Goal: Obtain resource: Download file/media

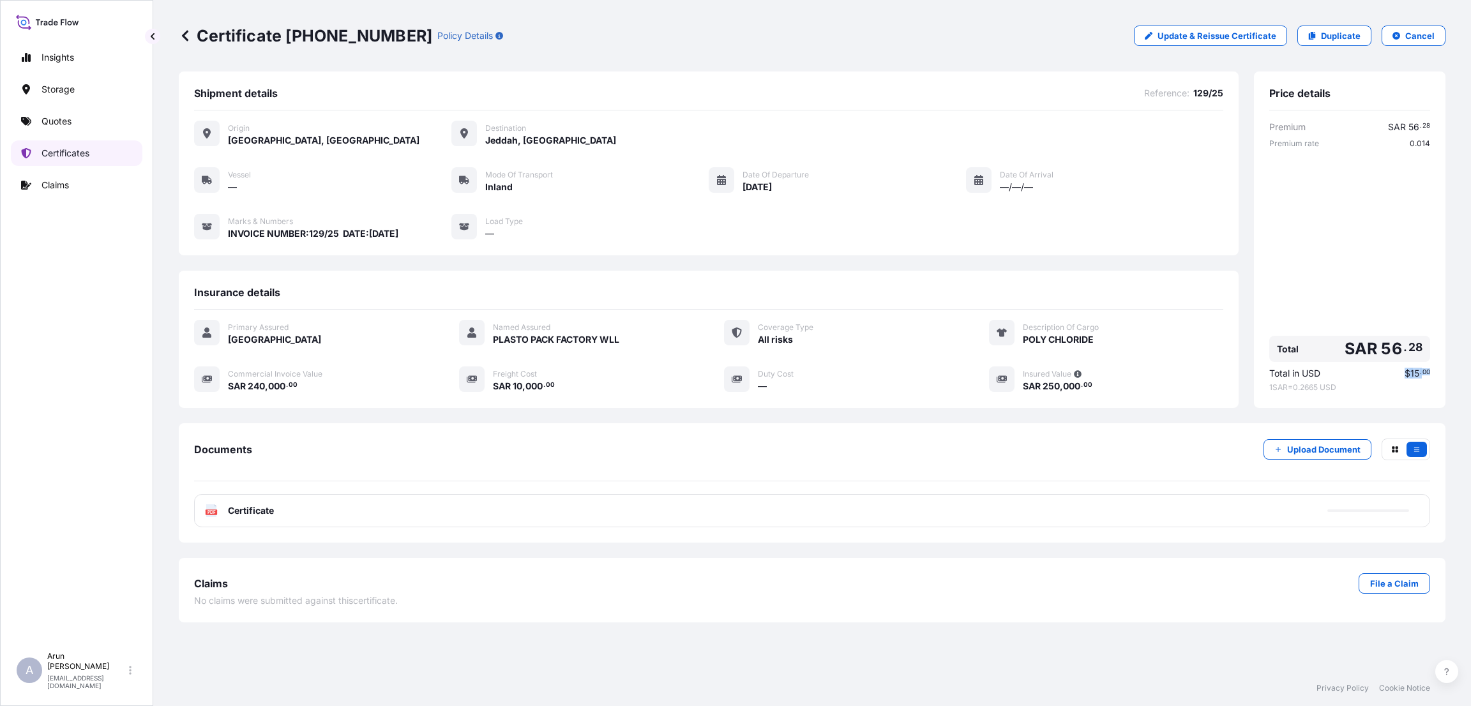
click at [82, 153] on p "Certificates" at bounding box center [65, 153] width 48 height 13
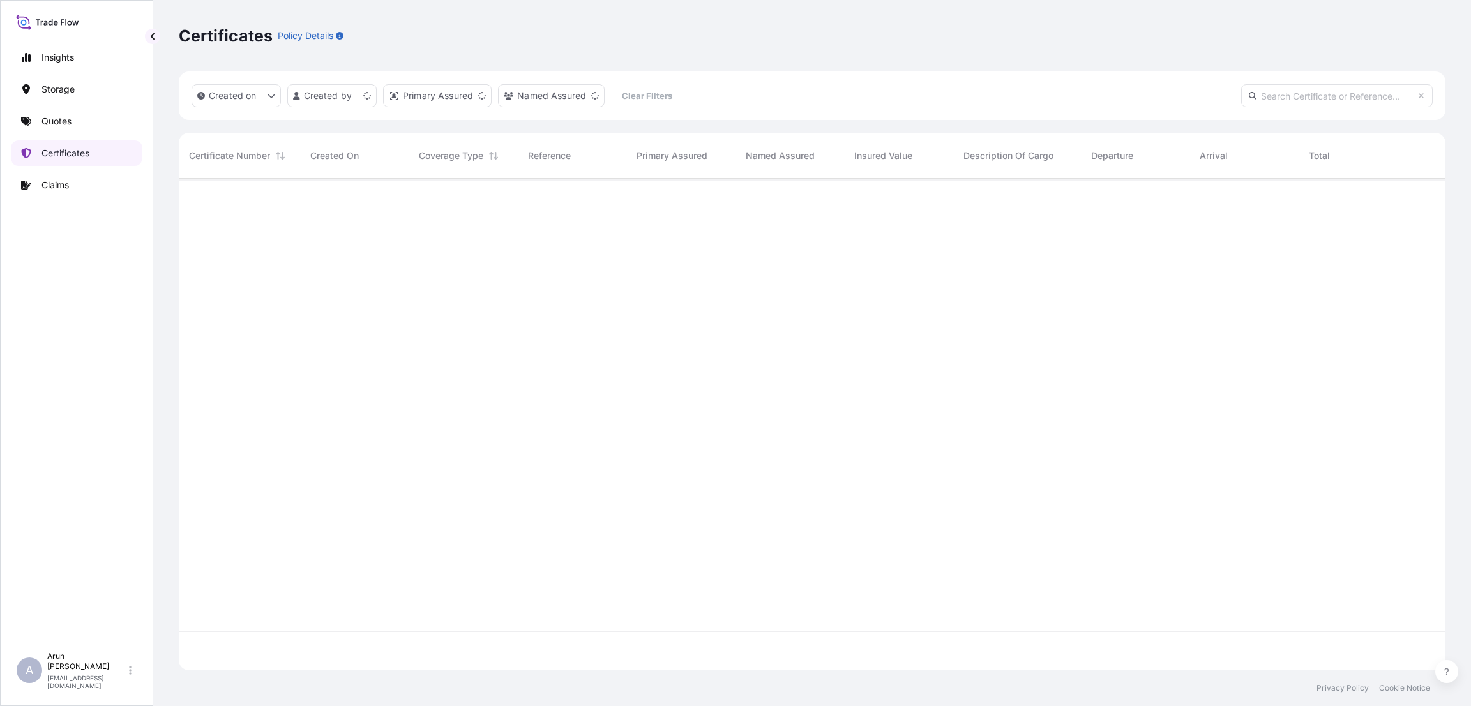
scroll to position [484, 1252]
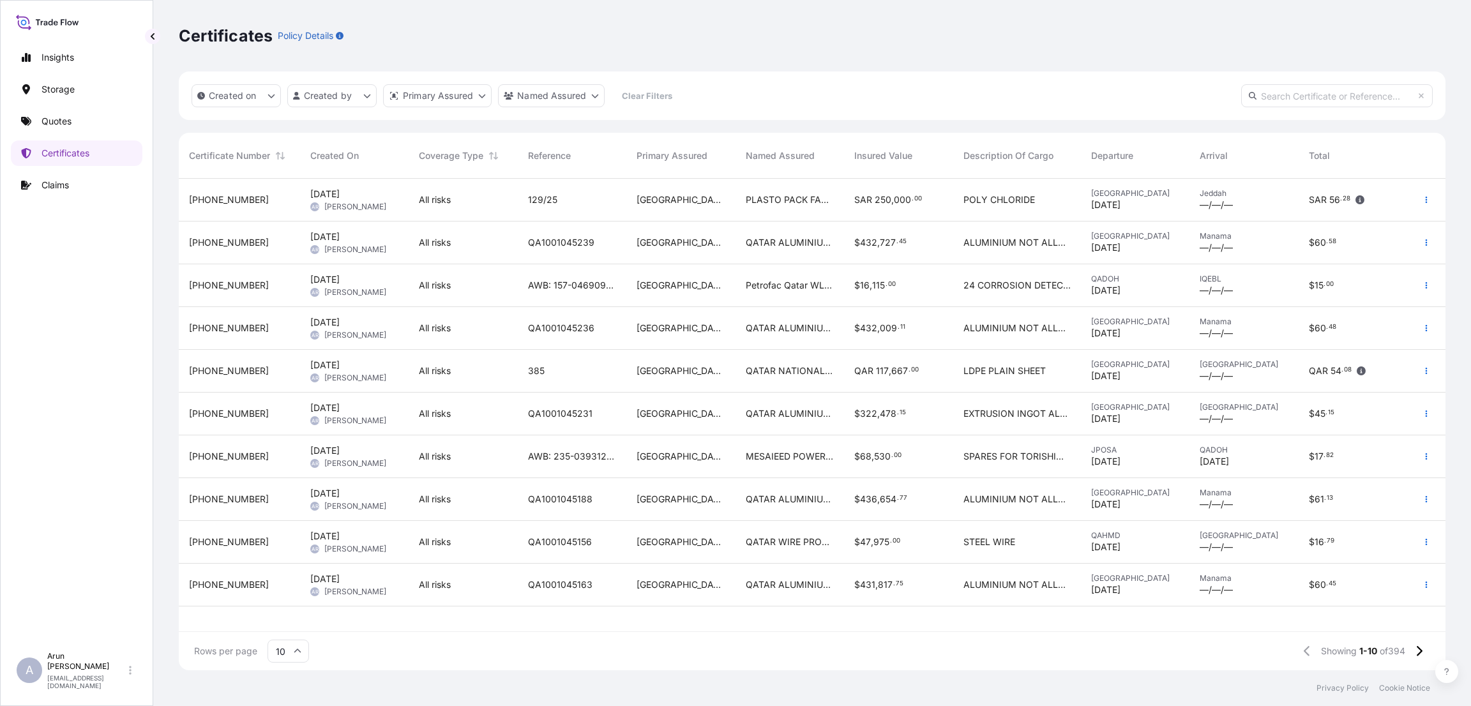
click at [1270, 99] on input "text" at bounding box center [1337, 95] width 192 height 23
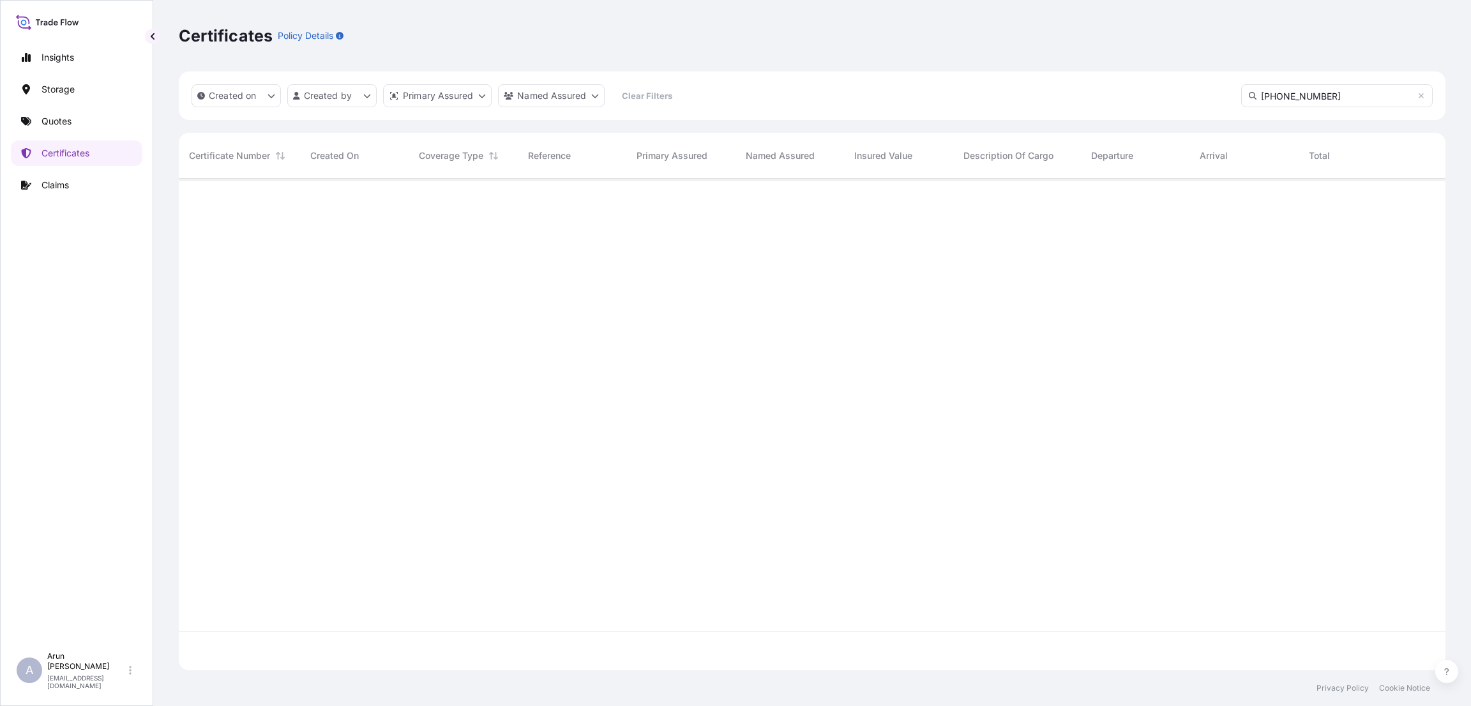
type input "[PHONE_NUMBER]"
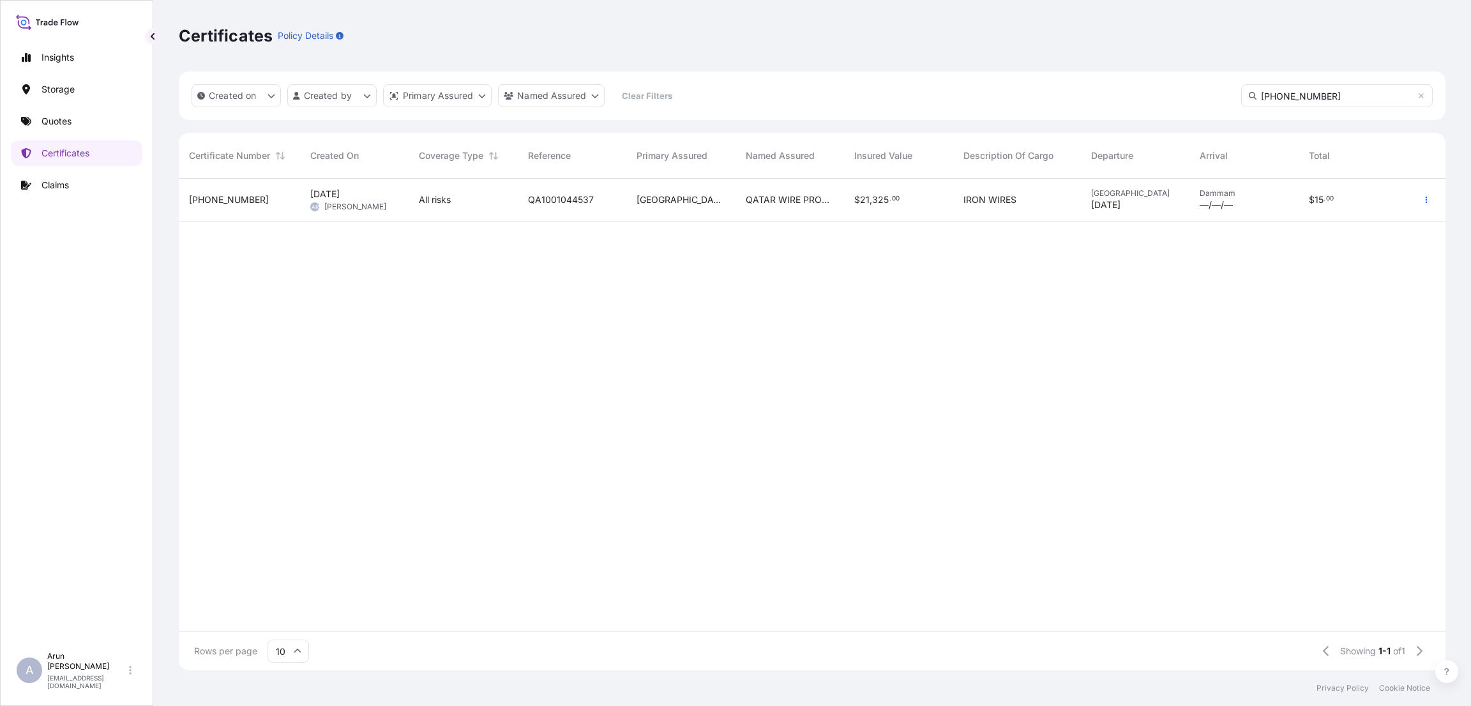
click at [554, 190] on div "QA1001044537" at bounding box center [572, 200] width 109 height 43
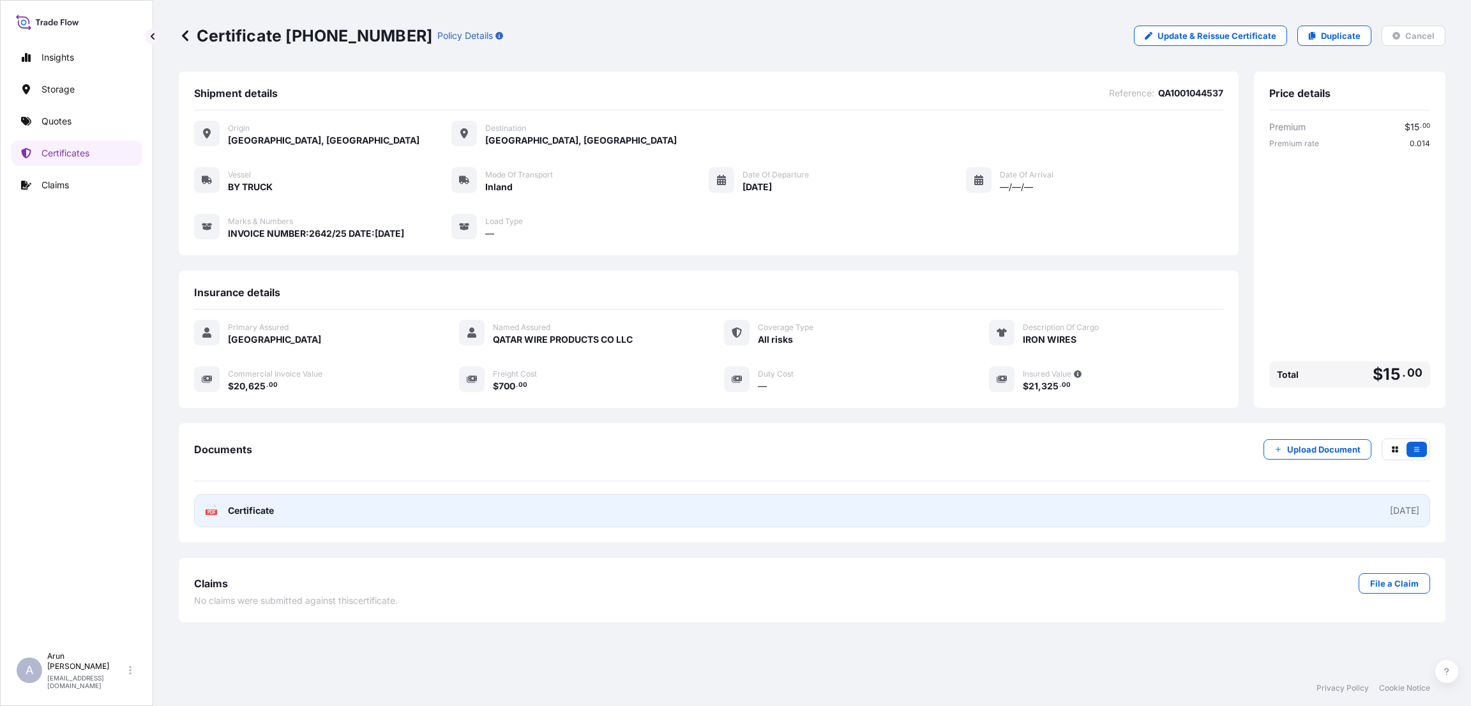
click at [1040, 511] on link "PDF Certificate [DATE]" at bounding box center [812, 510] width 1236 height 33
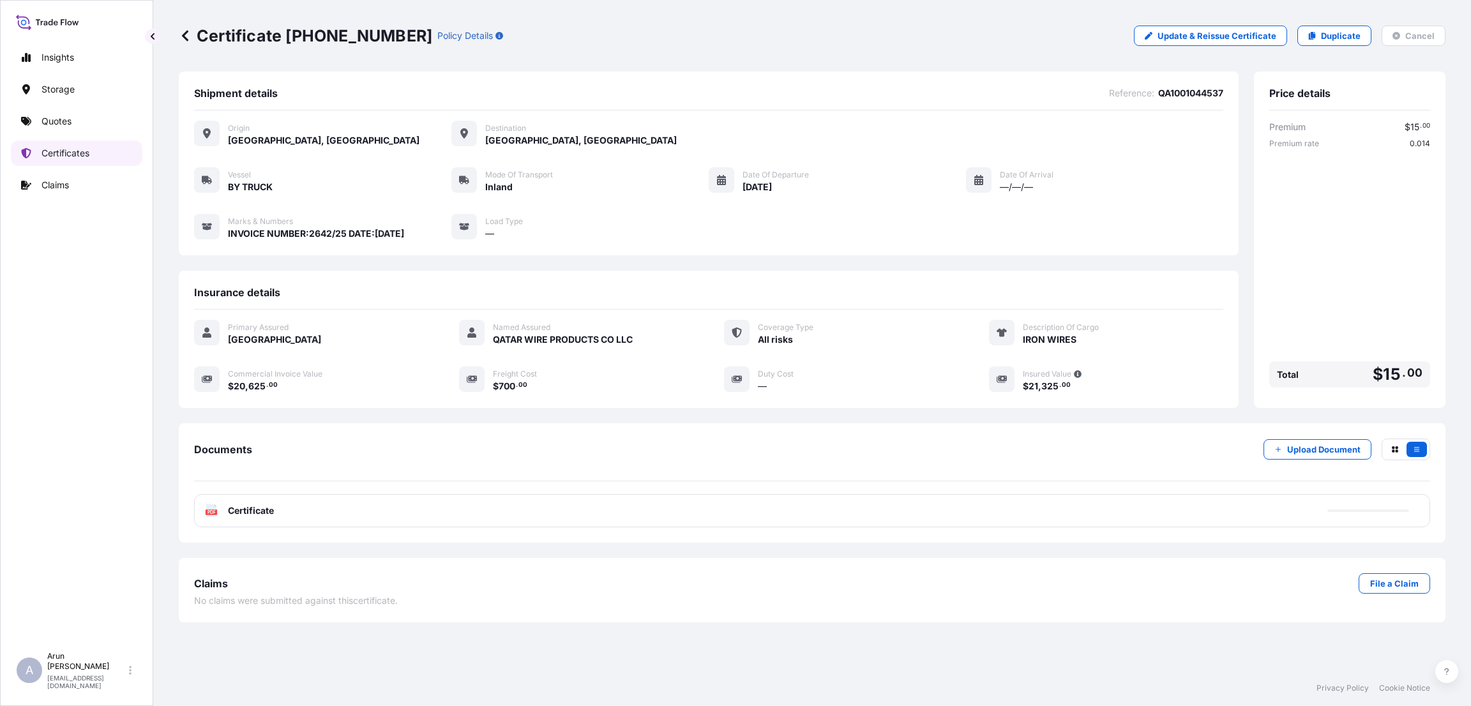
click at [81, 147] on p "Certificates" at bounding box center [65, 153] width 48 height 13
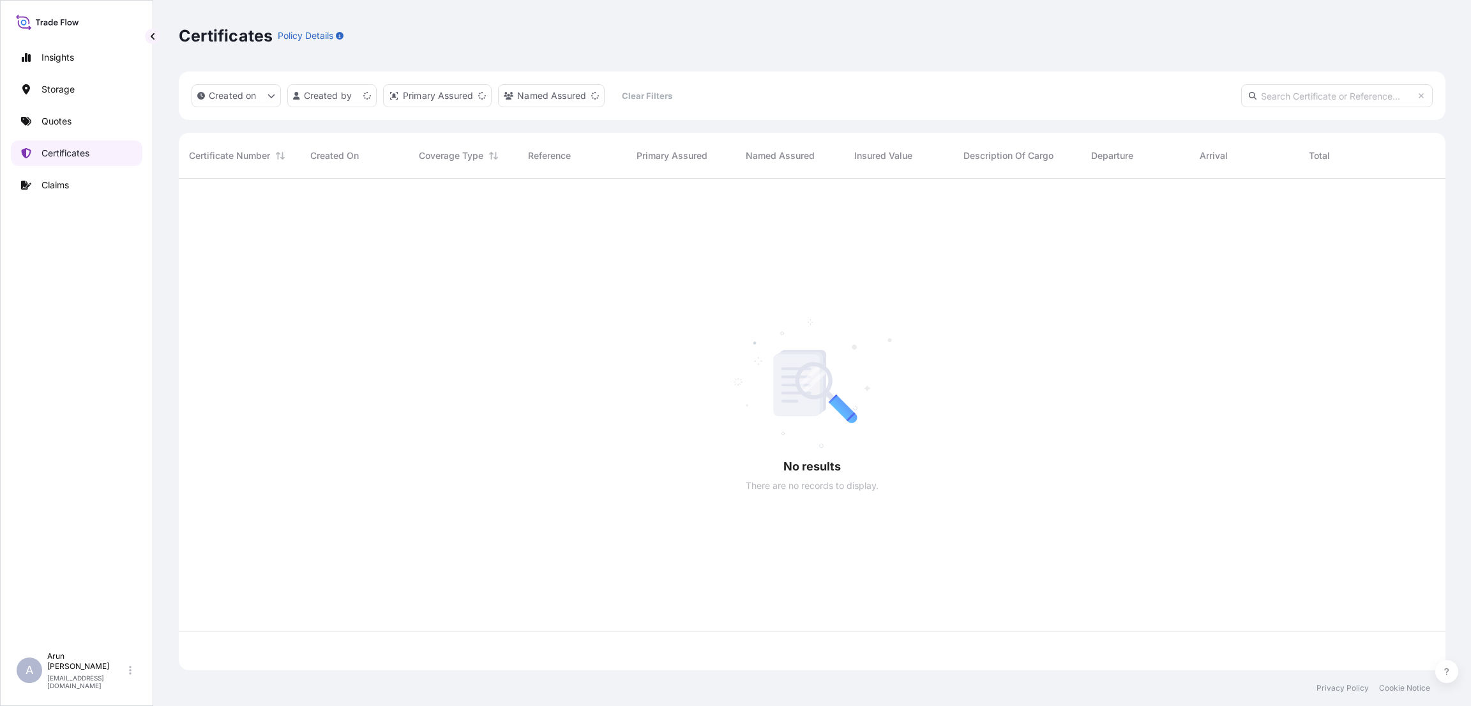
scroll to position [484, 1252]
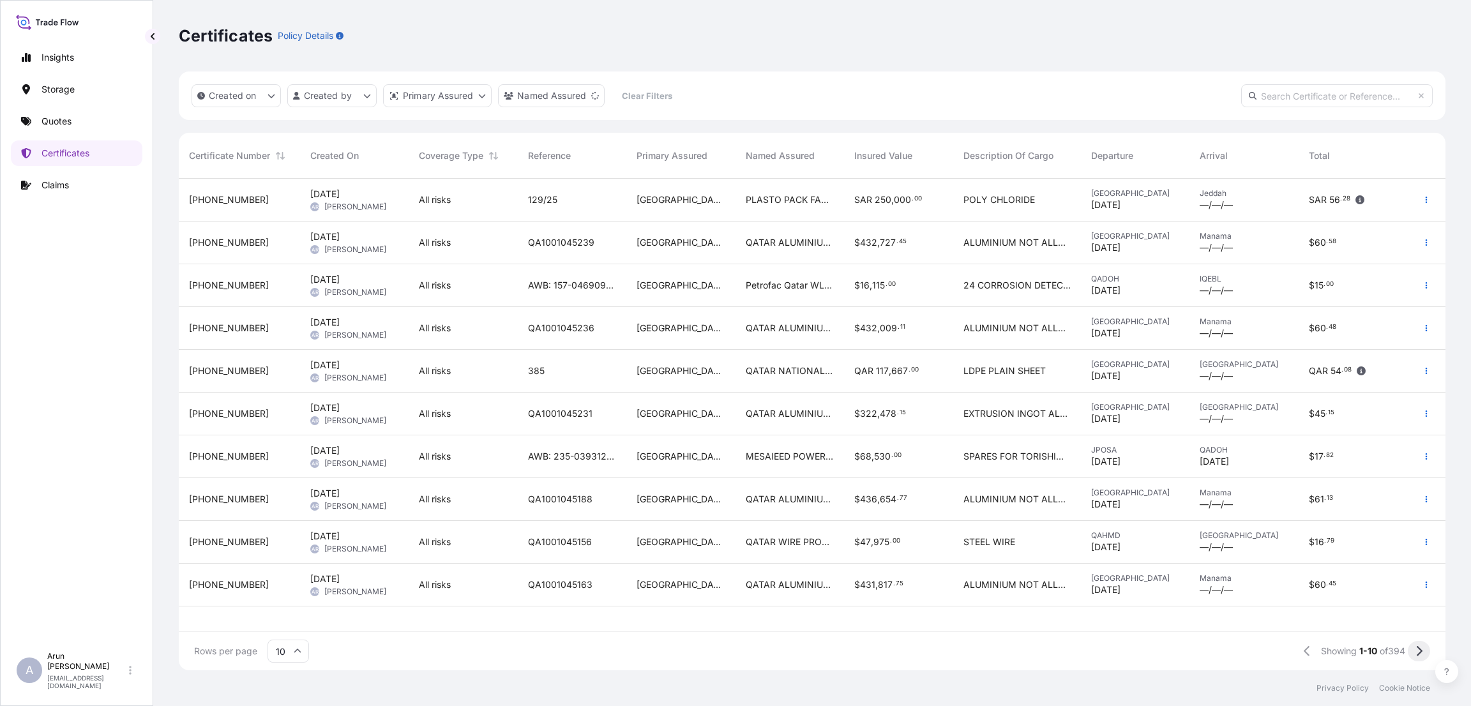
click at [1426, 649] on button at bounding box center [1419, 651] width 22 height 20
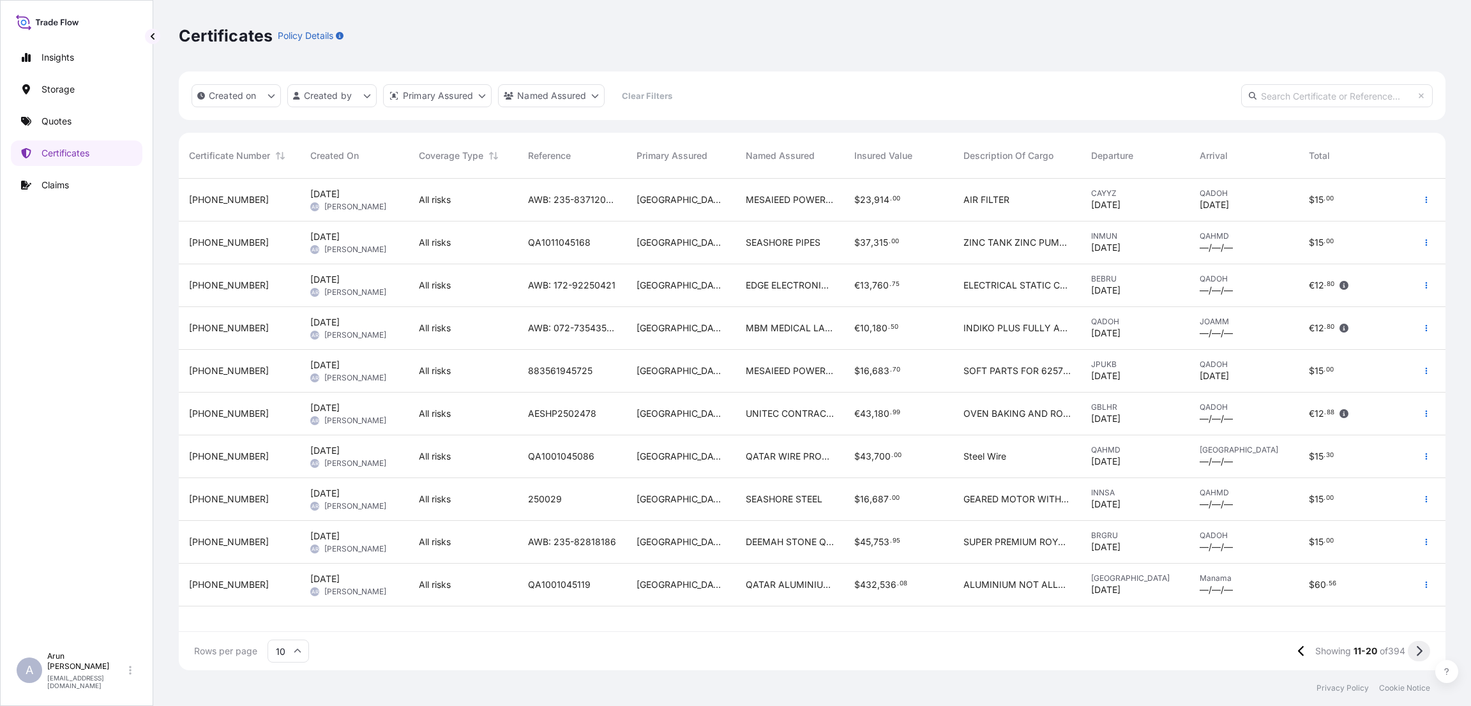
click at [1422, 650] on icon at bounding box center [1418, 650] width 7 height 11
click at [1419, 654] on icon at bounding box center [1419, 651] width 6 height 10
click at [292, 650] on input "10" at bounding box center [287, 651] width 41 height 23
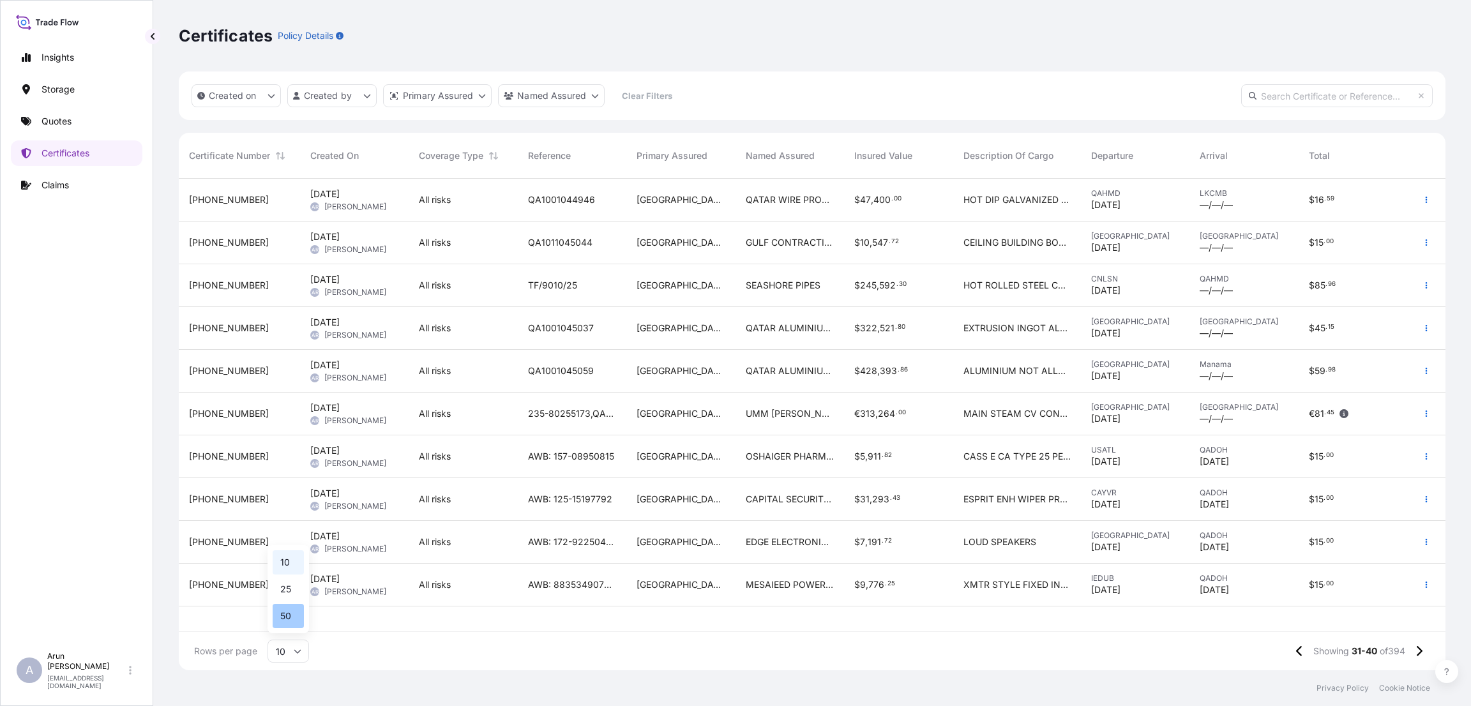
click at [294, 618] on div "50" at bounding box center [288, 616] width 31 height 24
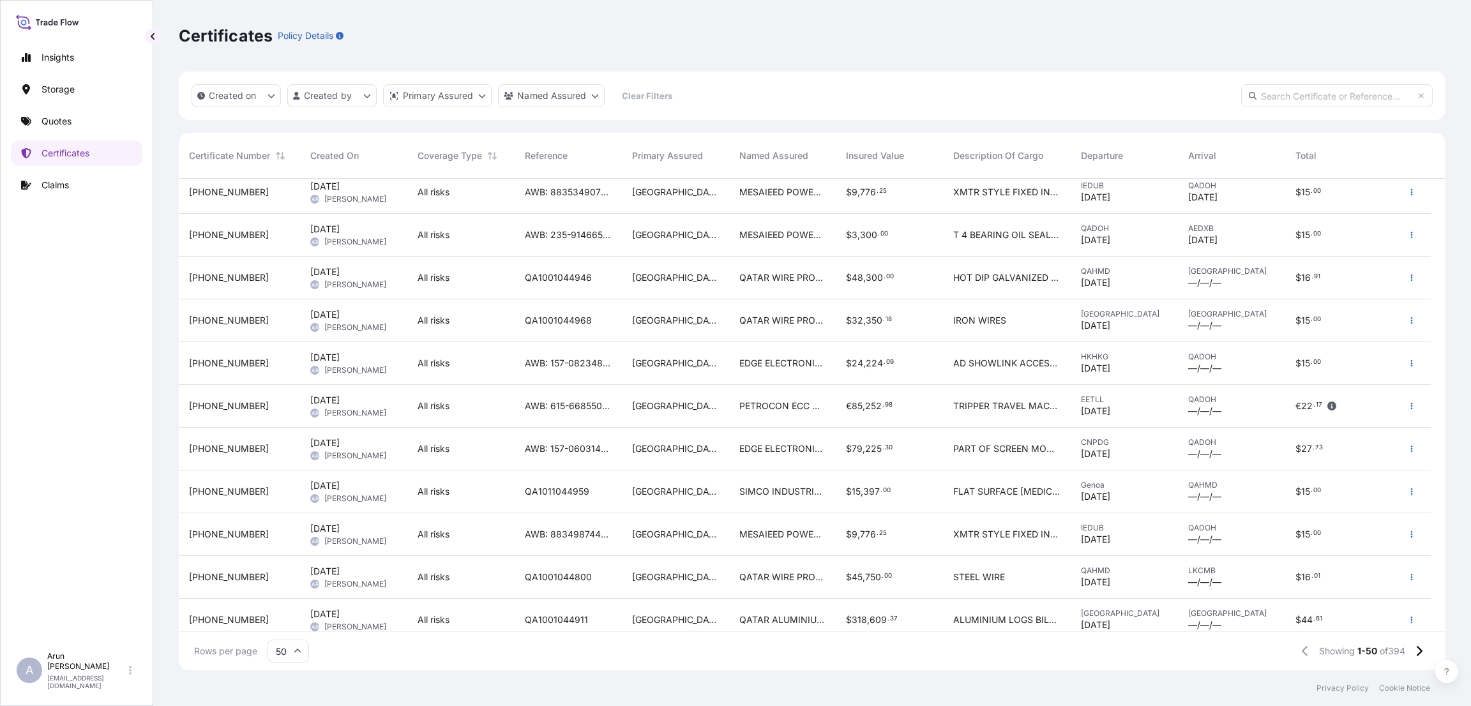
scroll to position [1686, 0]
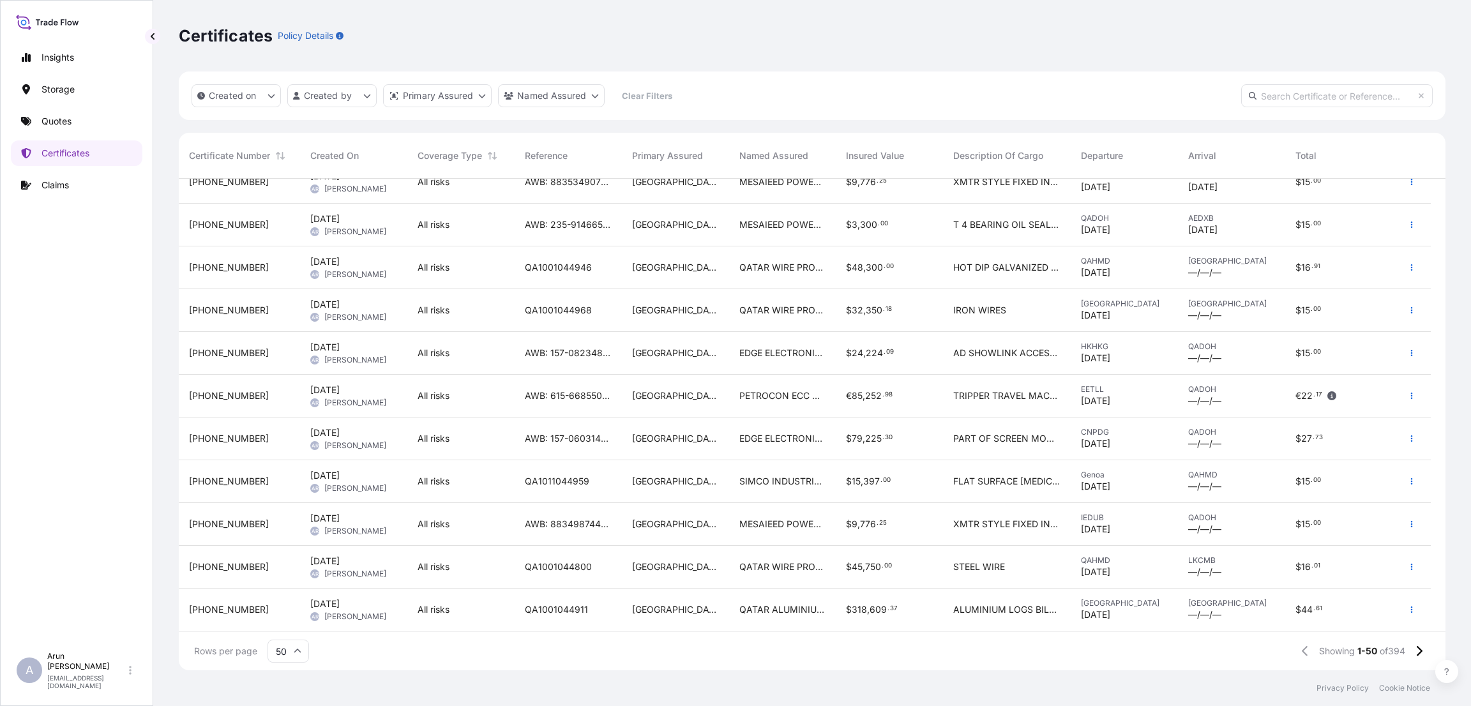
click at [296, 651] on icon at bounding box center [297, 651] width 7 height 4
drag, startPoint x: 292, startPoint y: 591, endPoint x: 1025, endPoint y: 675, distance: 737.7
click at [297, 590] on div "25" at bounding box center [288, 589] width 31 height 24
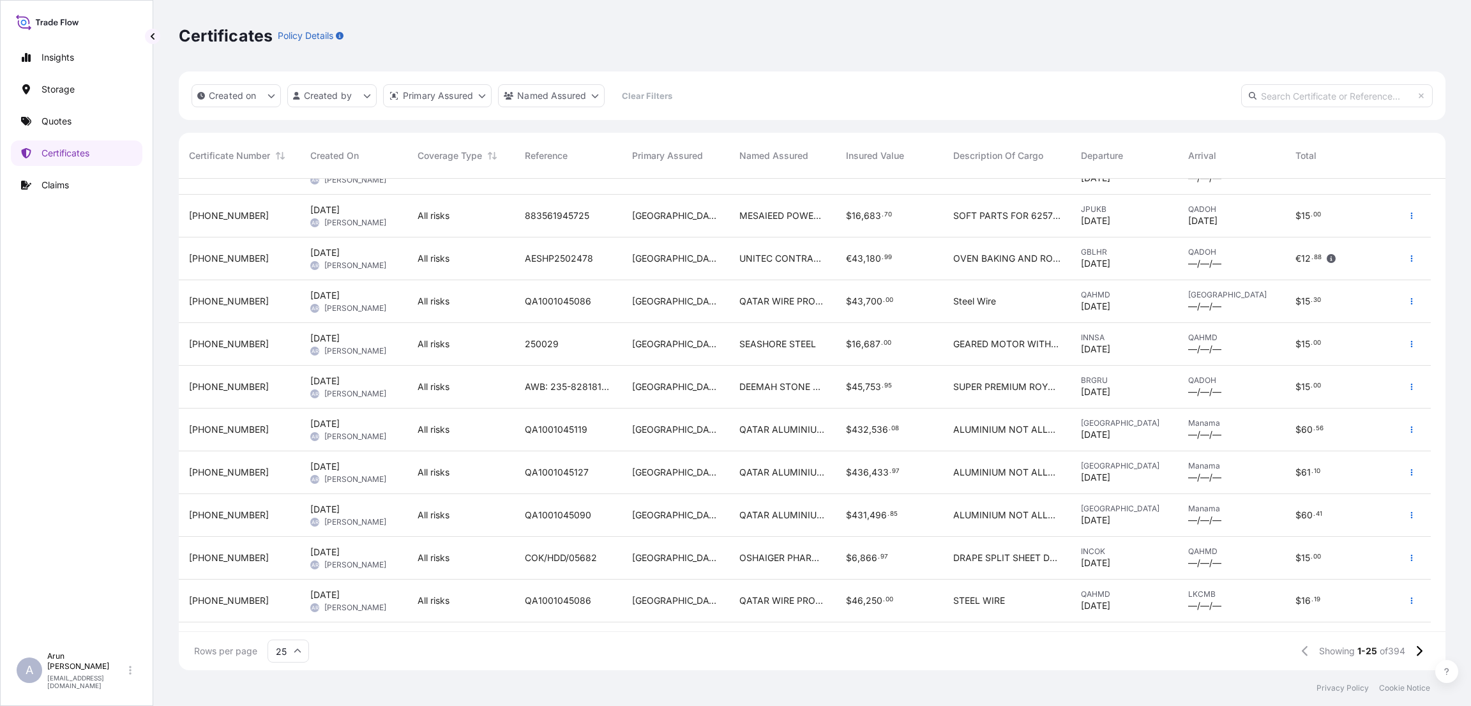
scroll to position [616, 0]
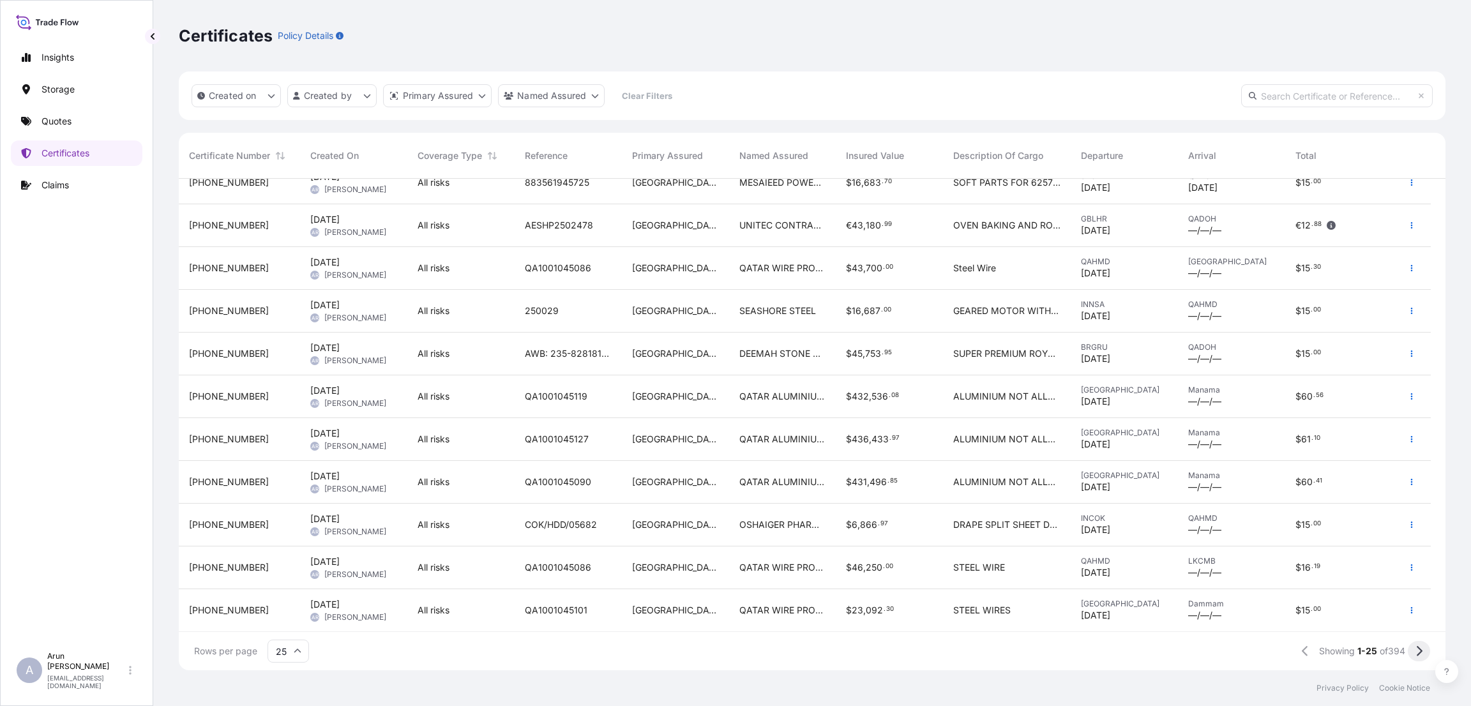
click at [1422, 651] on button at bounding box center [1419, 651] width 22 height 20
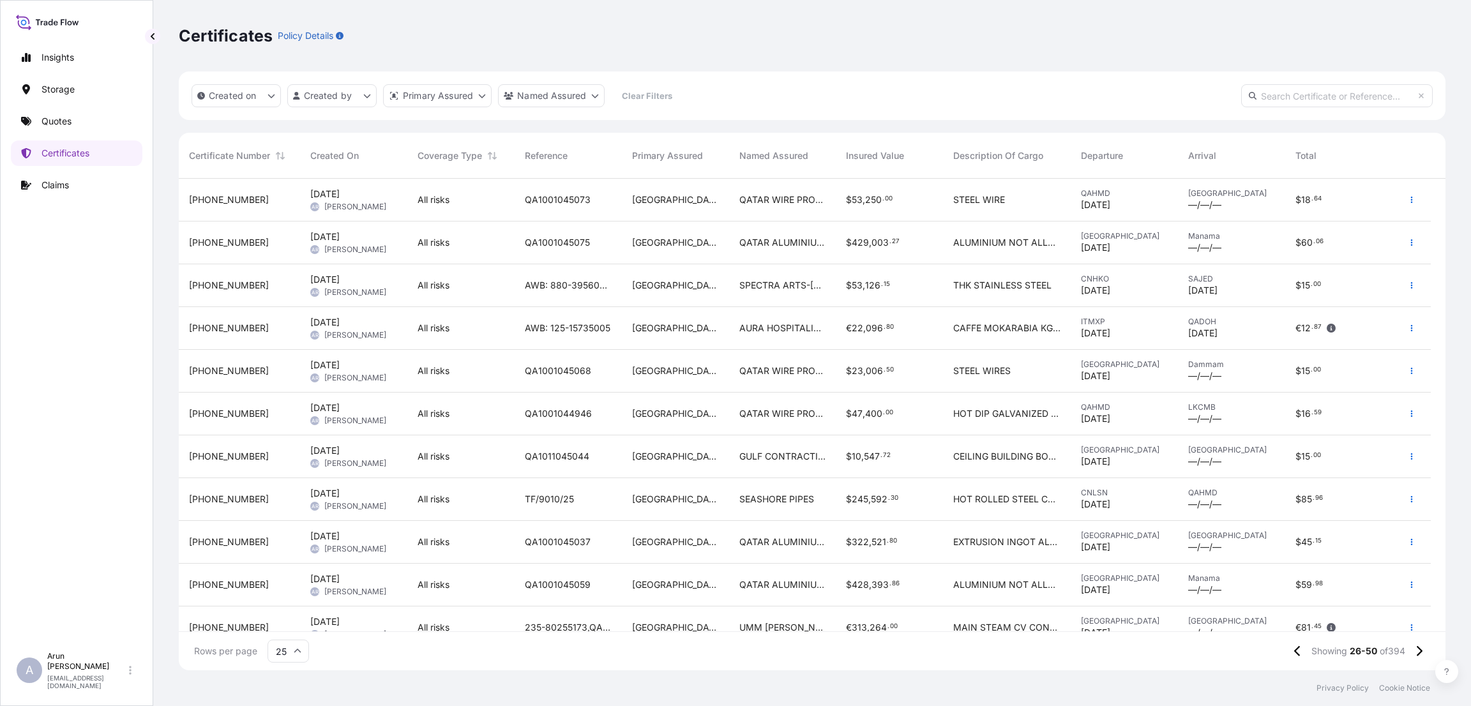
click at [1422, 651] on button at bounding box center [1419, 651] width 22 height 20
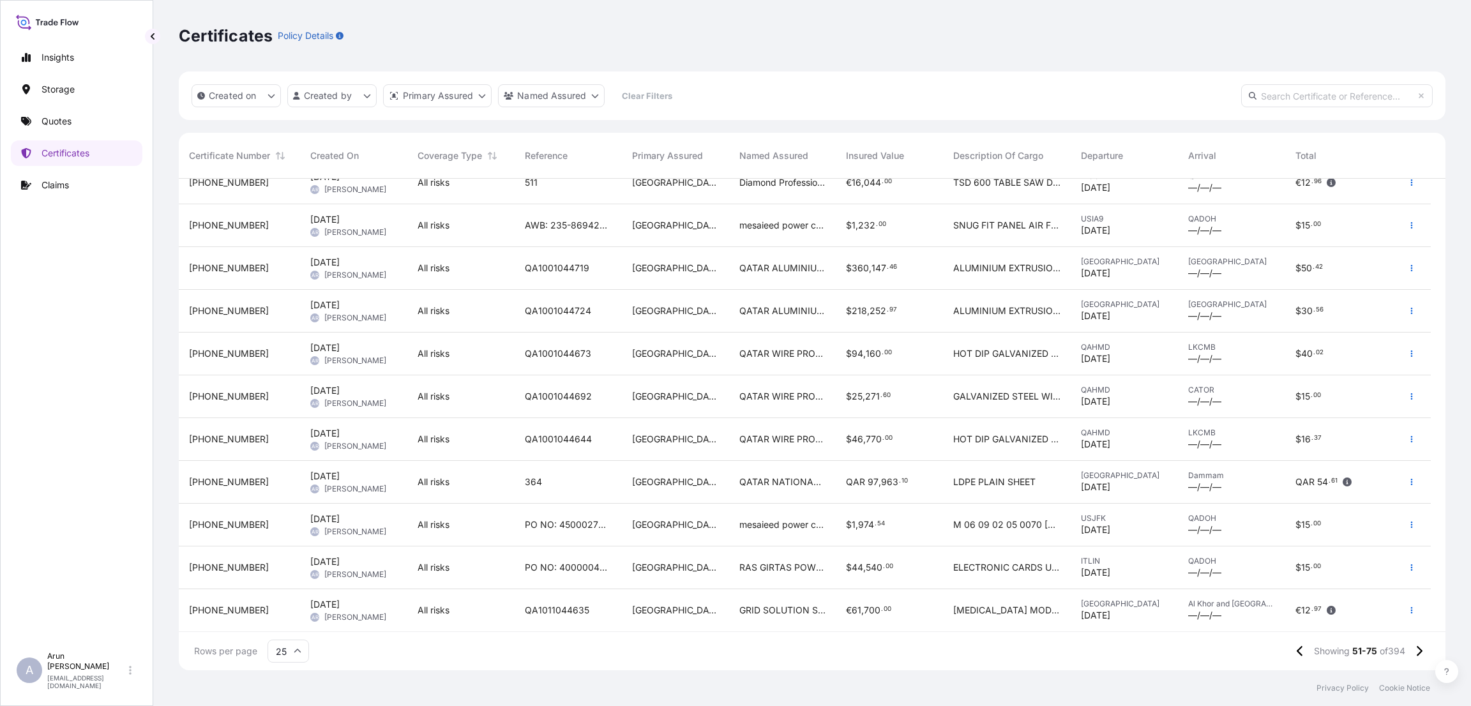
scroll to position [425, 0]
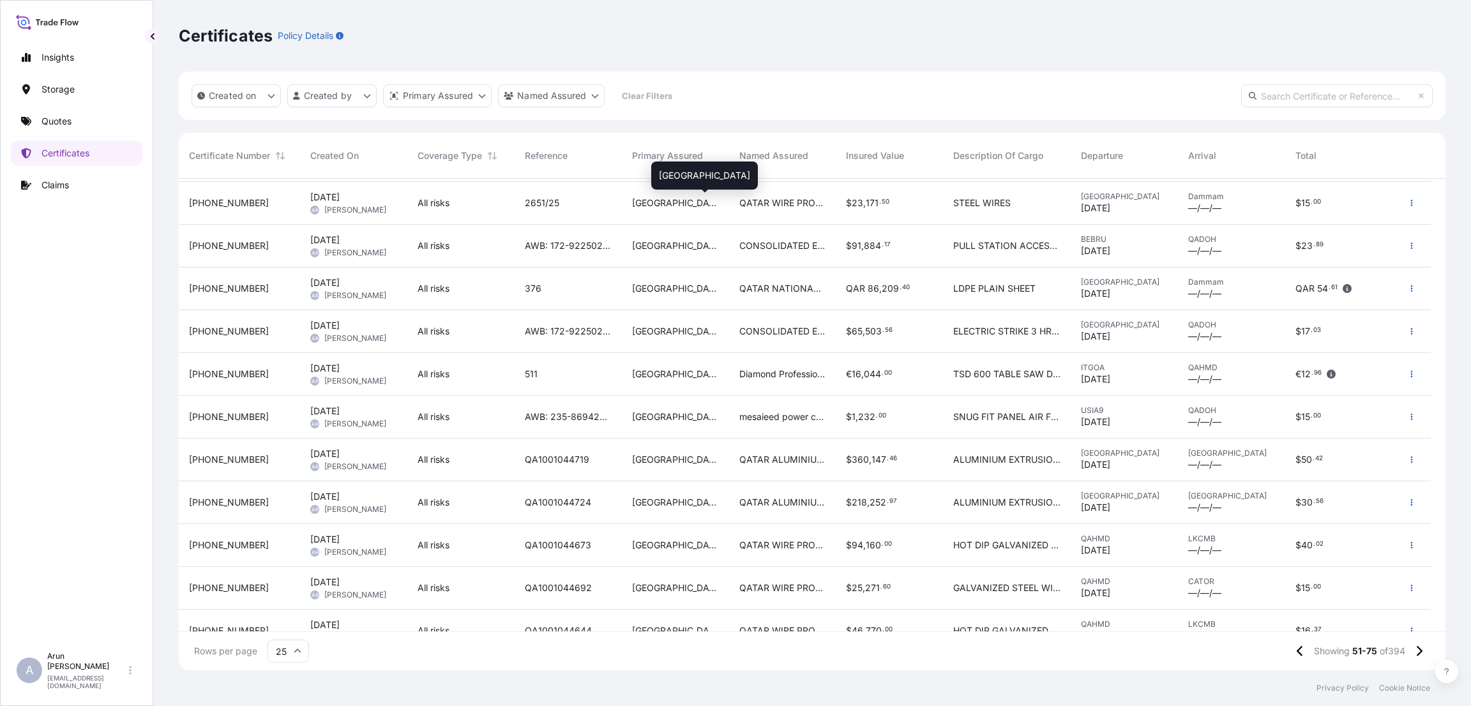
click at [633, 199] on span "[GEOGRAPHIC_DATA]" at bounding box center [675, 203] width 87 height 13
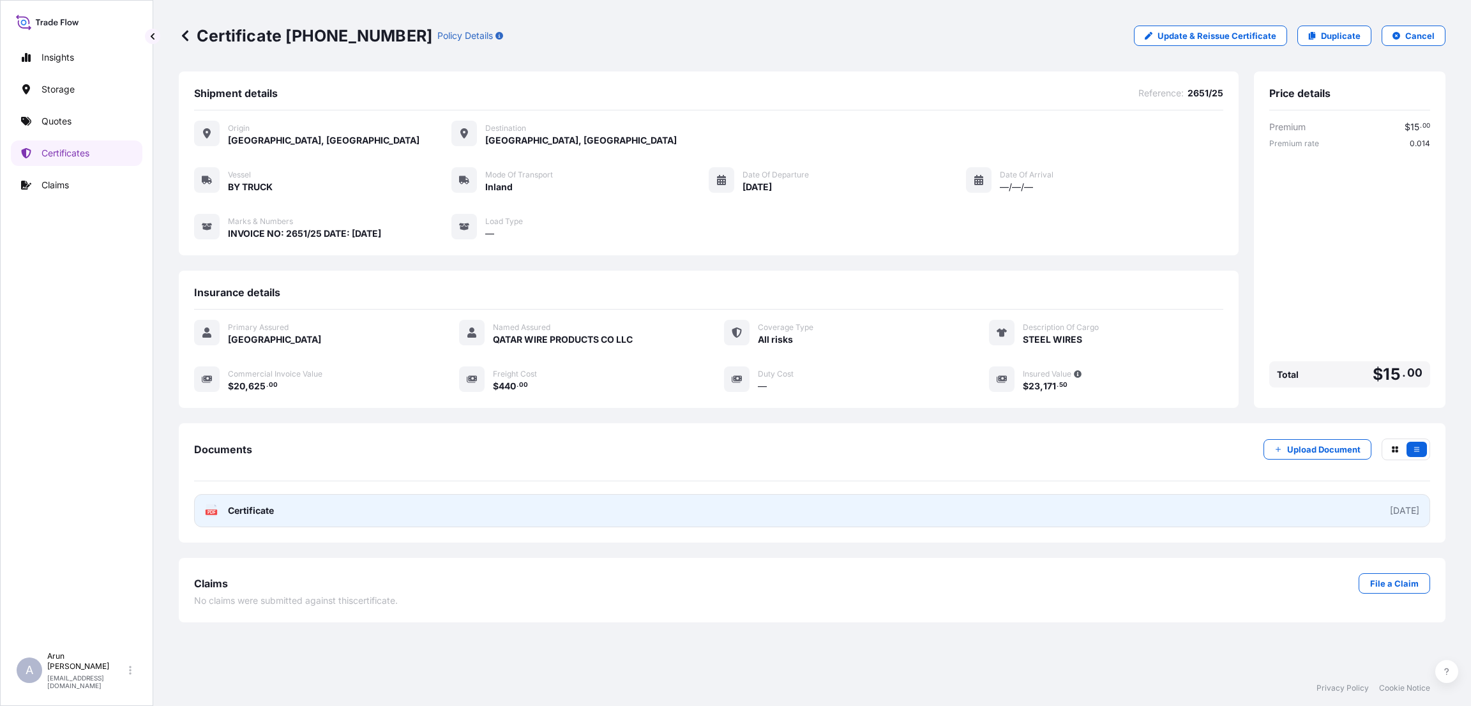
click at [613, 519] on link "PDF Certificate [DATE]" at bounding box center [812, 510] width 1236 height 33
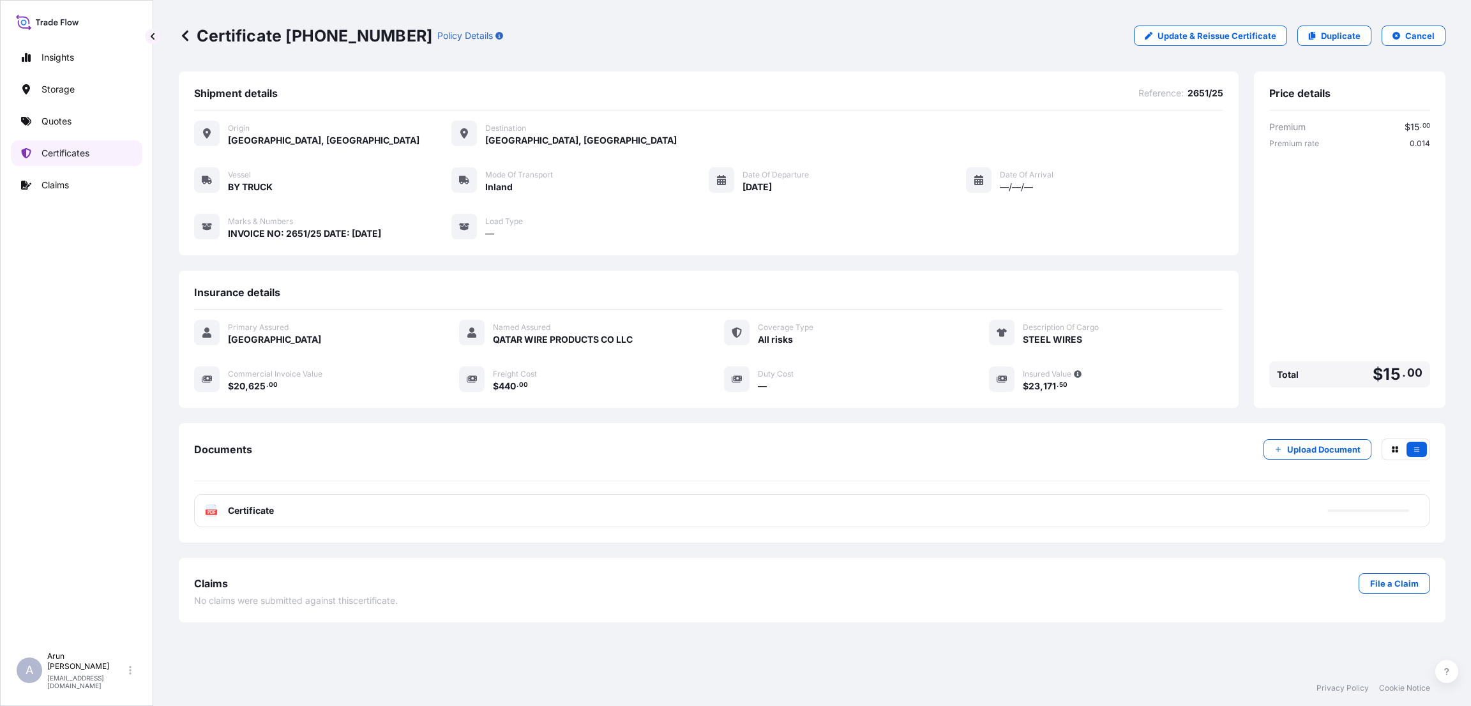
click at [87, 151] on p "Certificates" at bounding box center [65, 153] width 48 height 13
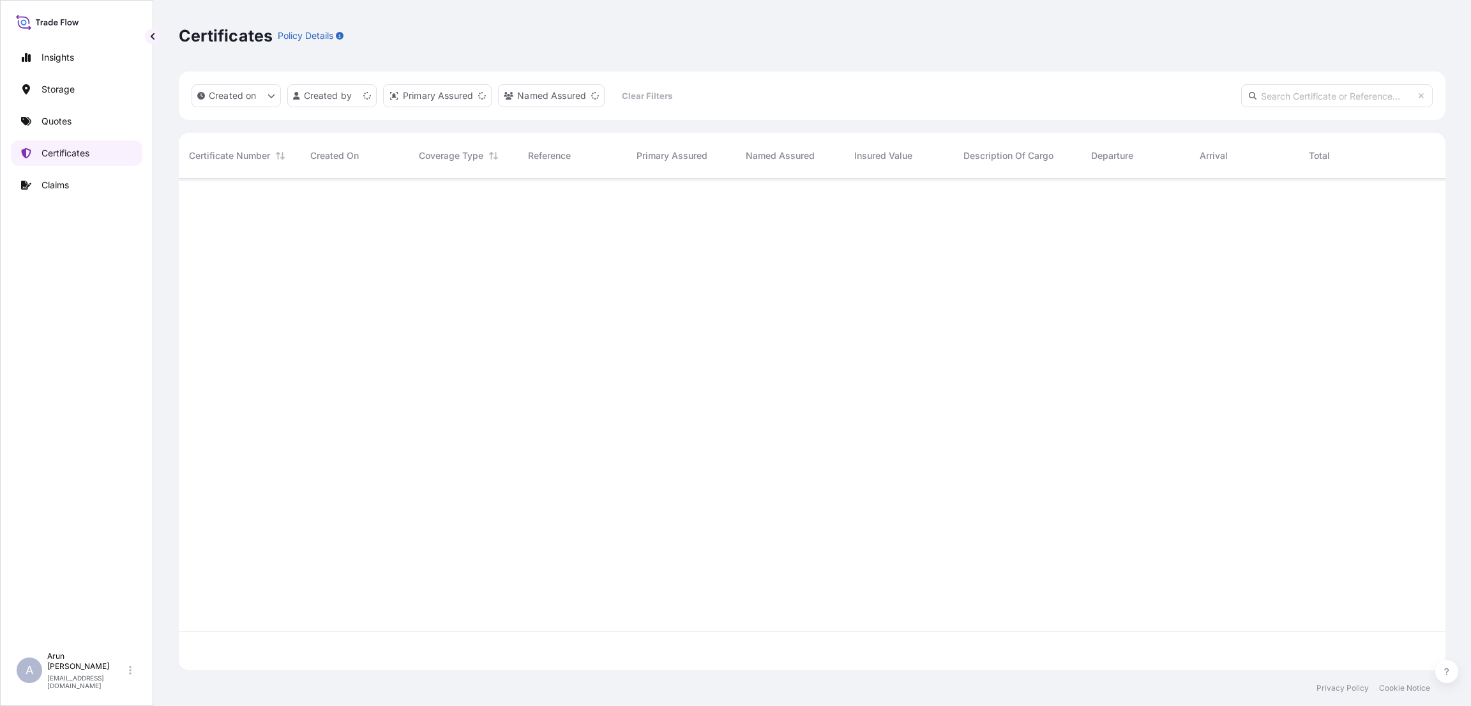
scroll to position [484, 1252]
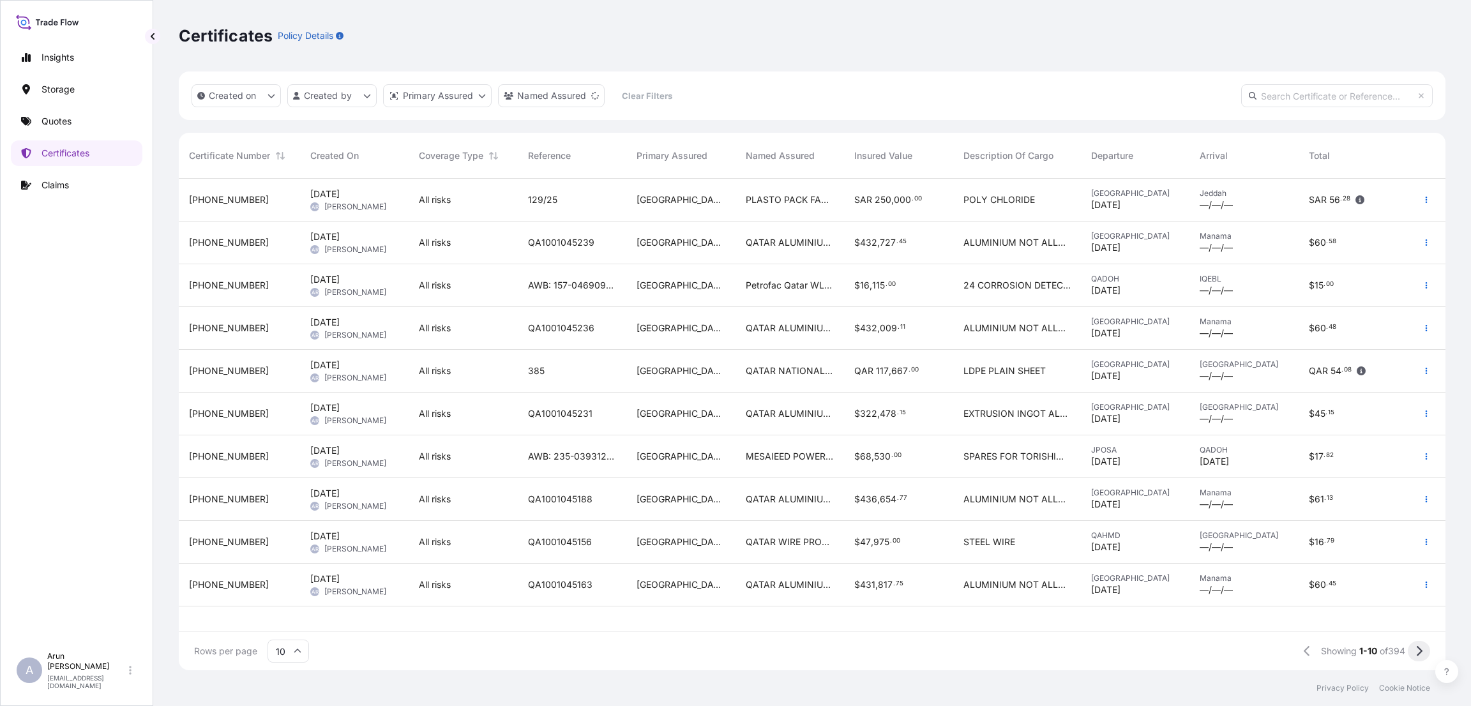
click at [1420, 649] on icon at bounding box center [1418, 650] width 7 height 11
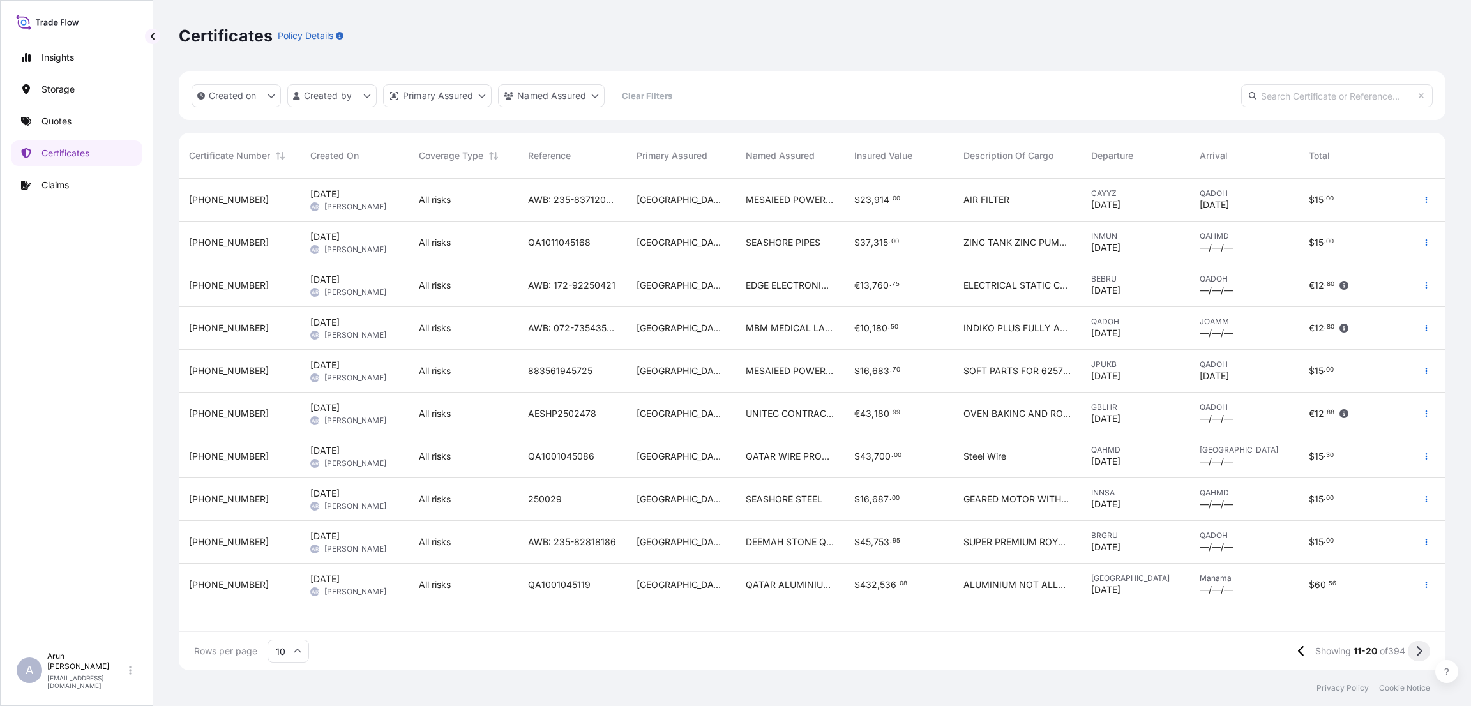
click at [1422, 649] on icon at bounding box center [1418, 650] width 7 height 11
click at [1418, 649] on icon at bounding box center [1418, 650] width 7 height 11
click at [1422, 649] on icon at bounding box center [1418, 650] width 7 height 11
click at [1302, 97] on input "text" at bounding box center [1337, 95] width 192 height 23
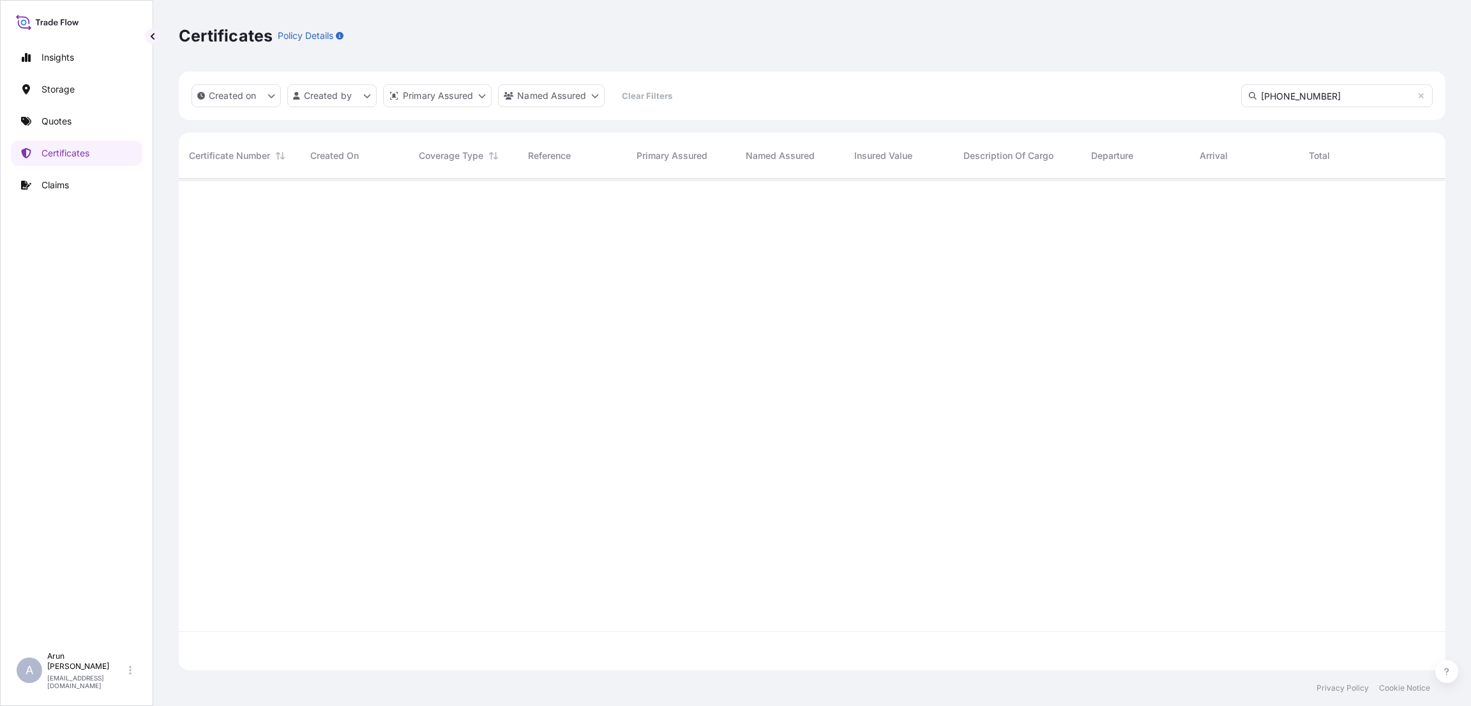
type input "[PHONE_NUMBER]"
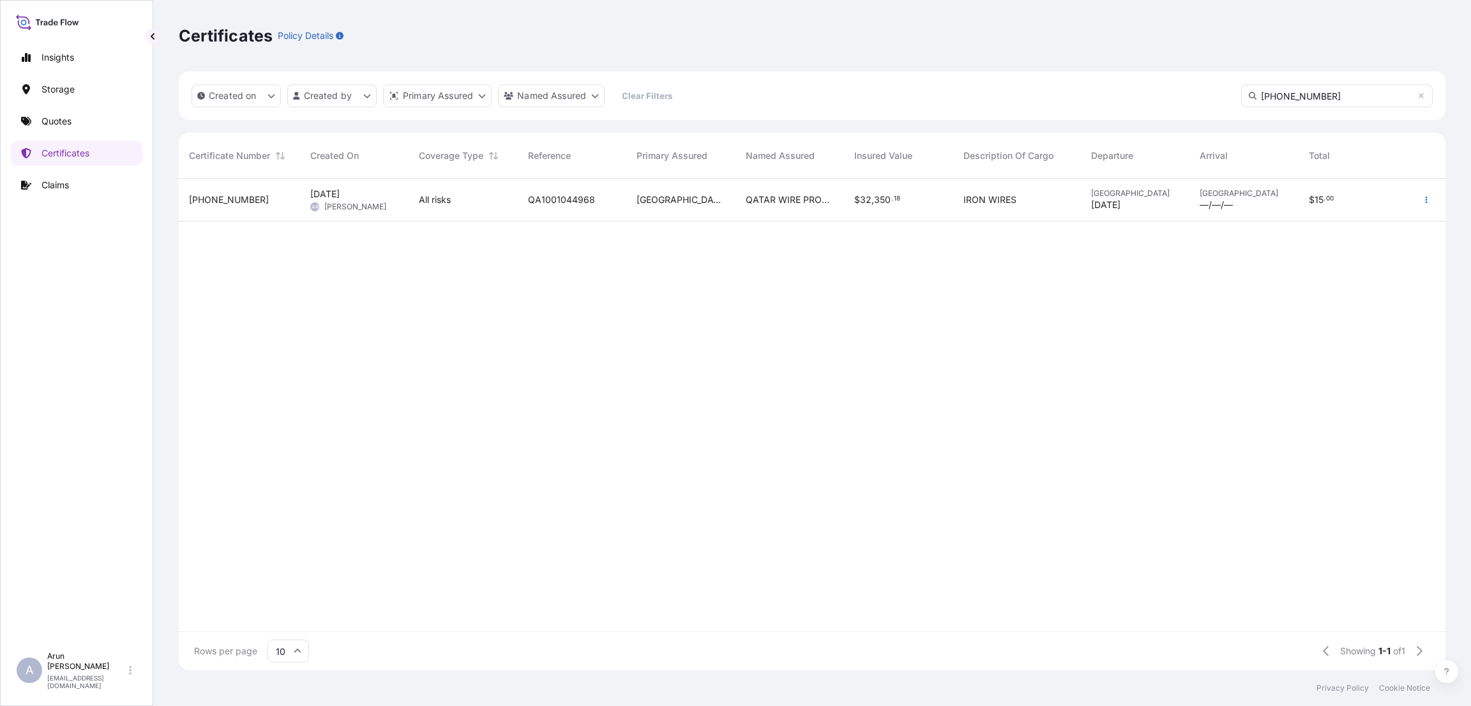
click at [564, 191] on div "QA1001044968" at bounding box center [572, 200] width 109 height 43
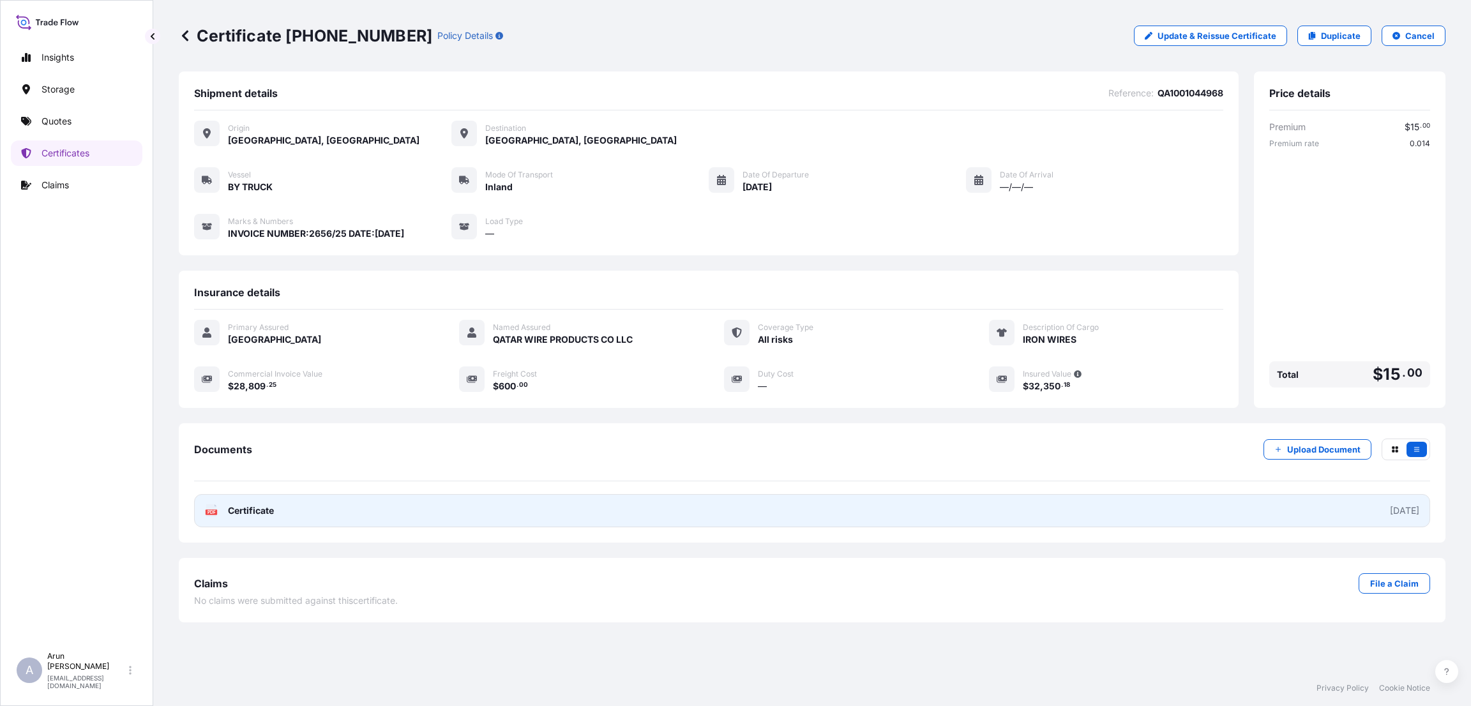
click at [392, 499] on link "PDF Certificate [DATE]" at bounding box center [812, 510] width 1236 height 33
